Goal: Check status: Check status

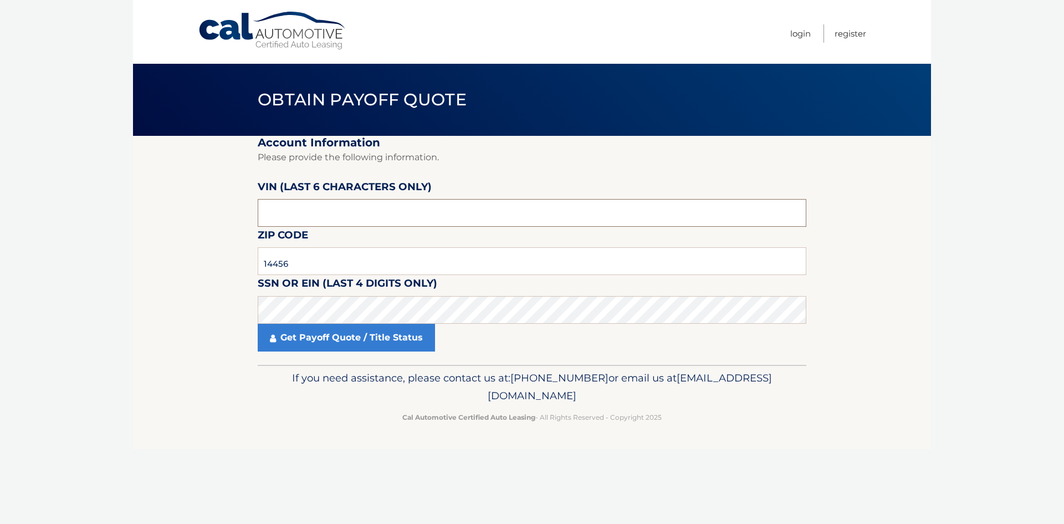
click at [284, 210] on input "text" at bounding box center [532, 213] width 549 height 28
click at [340, 224] on input "text" at bounding box center [532, 213] width 549 height 28
type input "132055"
click button "For Originating Dealer" at bounding box center [0, 0] width 0 height 0
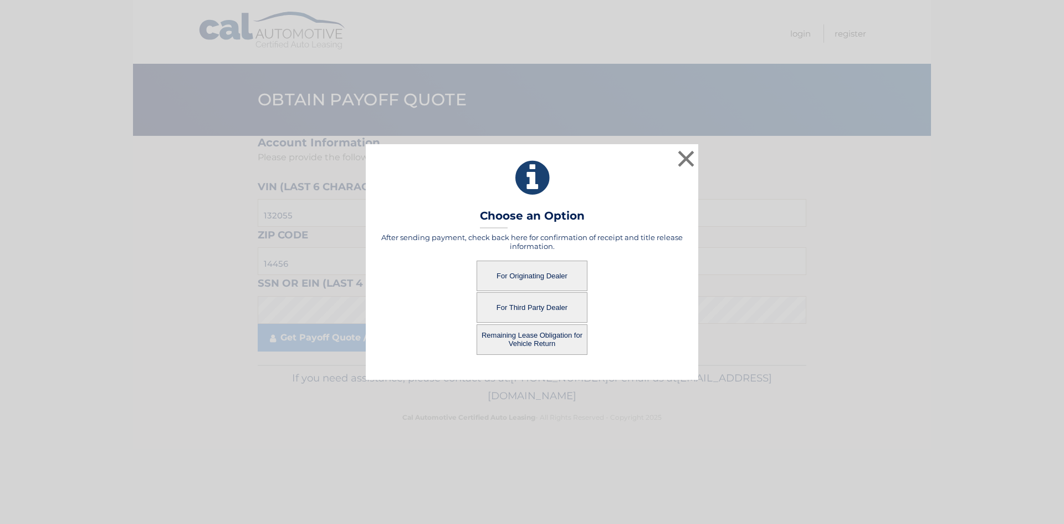
click at [541, 276] on button "For Originating Dealer" at bounding box center [532, 276] width 111 height 30
click at [684, 154] on button "×" at bounding box center [686, 158] width 22 height 22
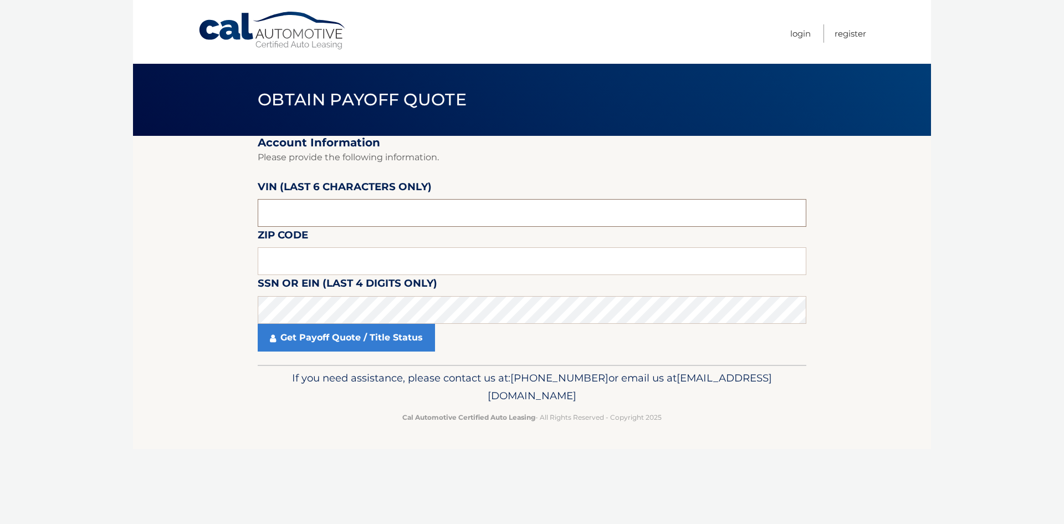
click at [341, 206] on input "text" at bounding box center [532, 213] width 549 height 28
click at [340, 212] on input "text" at bounding box center [532, 213] width 549 height 28
type input "132055"
click at [323, 253] on input "text" at bounding box center [532, 261] width 549 height 28
type input "14456"
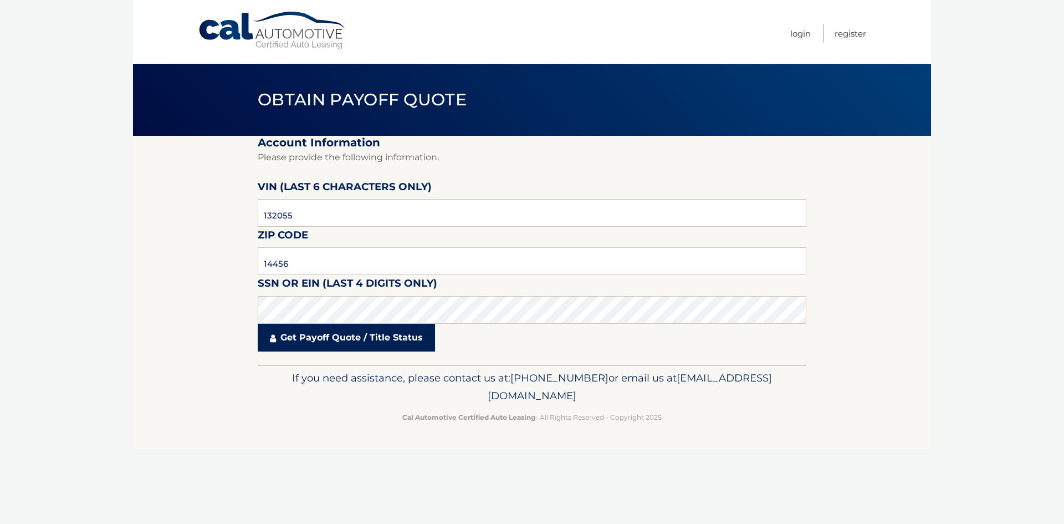
click at [327, 344] on link "Get Payoff Quote / Title Status" at bounding box center [346, 338] width 177 height 28
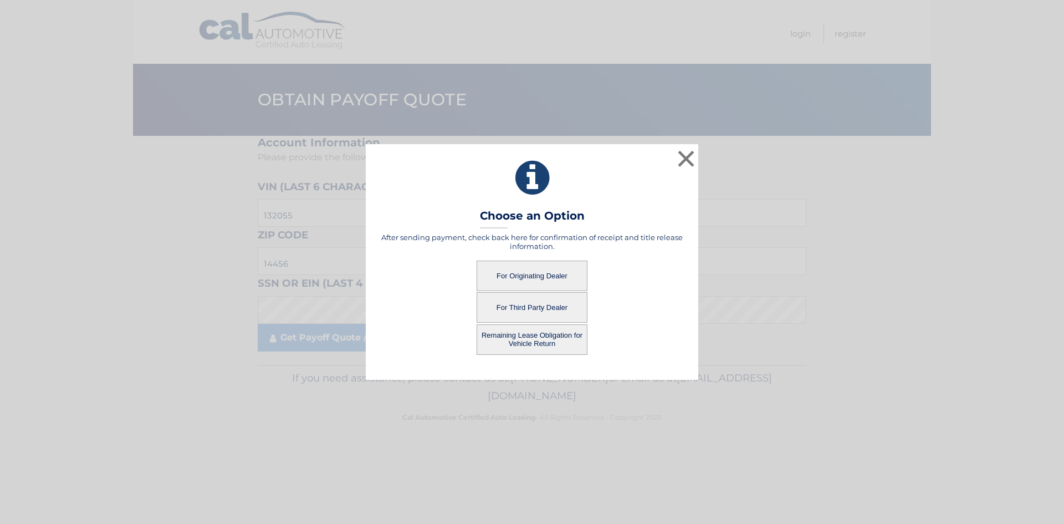
click at [505, 279] on button "For Originating Dealer" at bounding box center [532, 276] width 111 height 30
click at [538, 281] on button "For Originating Dealer" at bounding box center [532, 276] width 111 height 30
